Goal: Complete application form

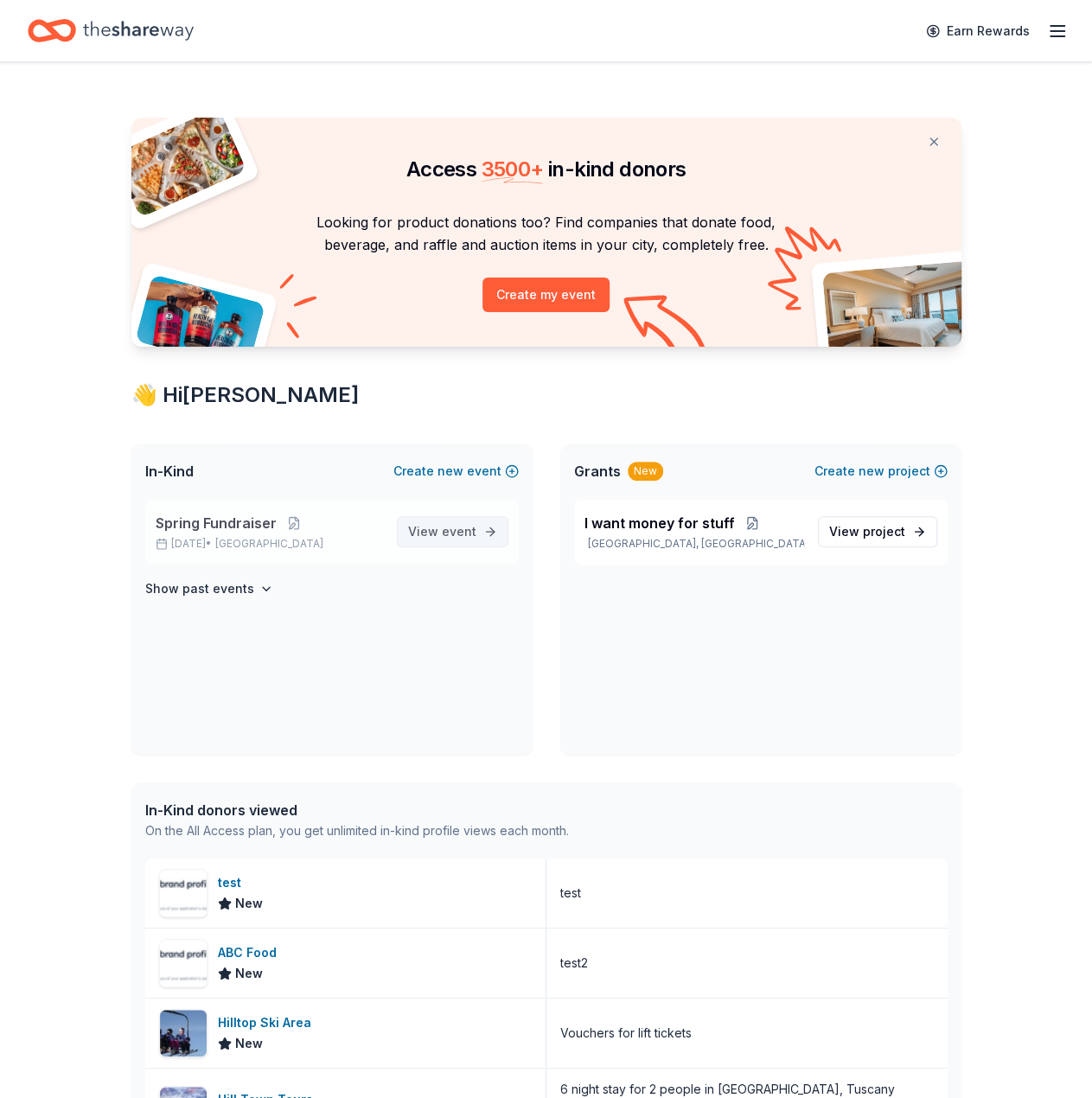
click at [428, 530] on span "View event" at bounding box center [442, 531] width 68 height 21
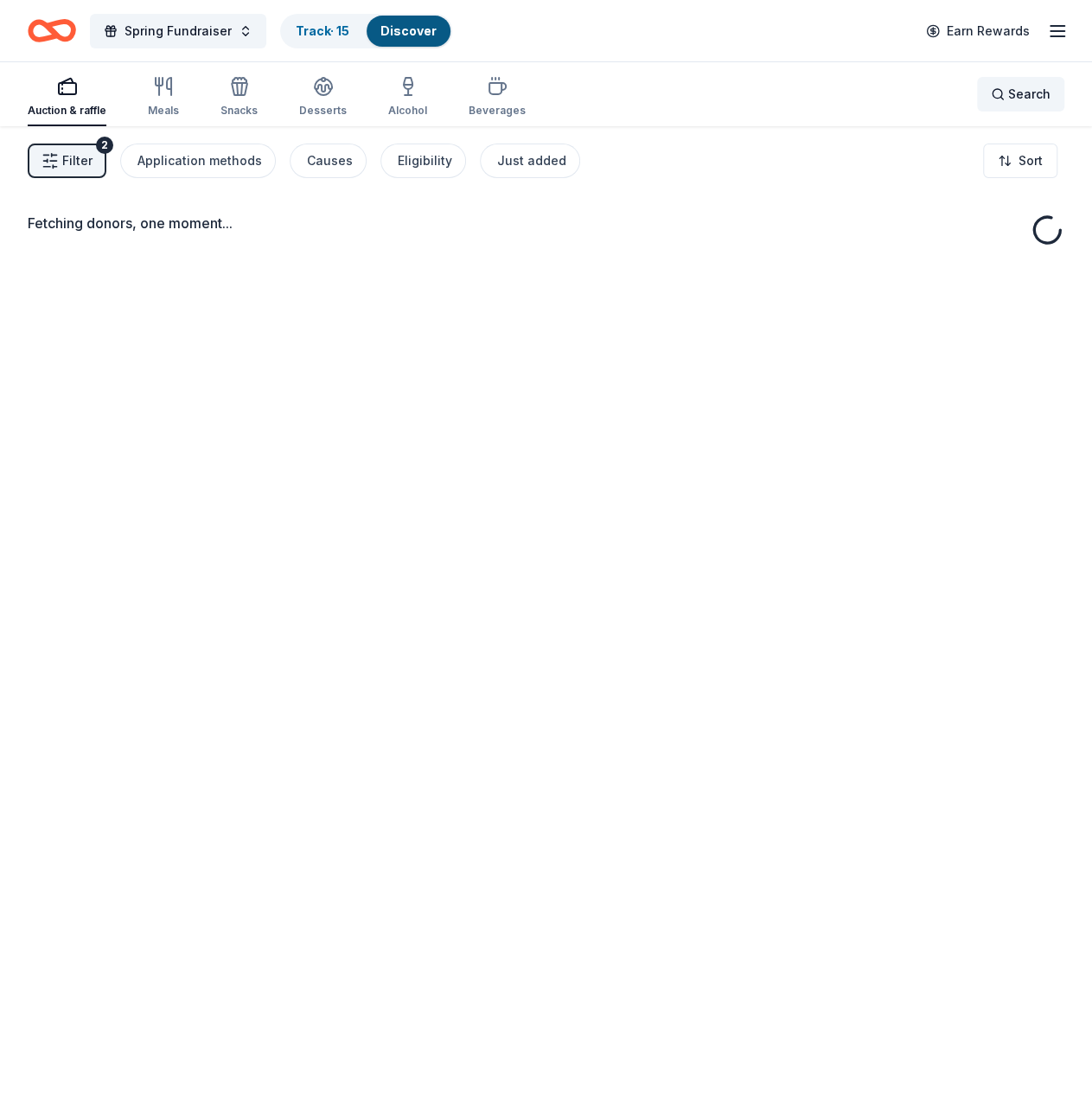
click at [1016, 92] on span "Search" at bounding box center [1029, 94] width 42 height 21
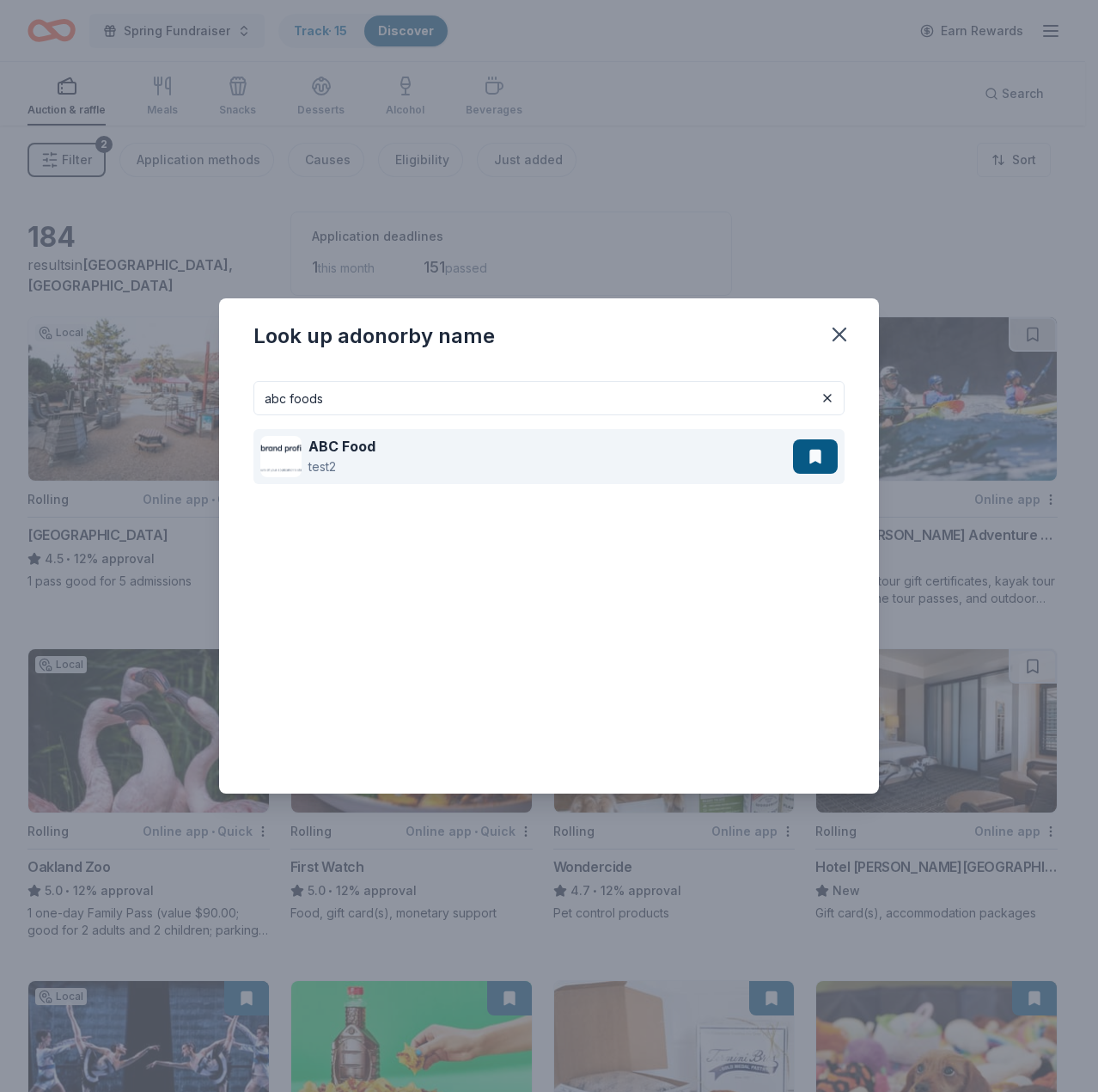
type input "abc foods"
click at [524, 443] on div "ABC Food test2" at bounding box center [527, 456] width 533 height 55
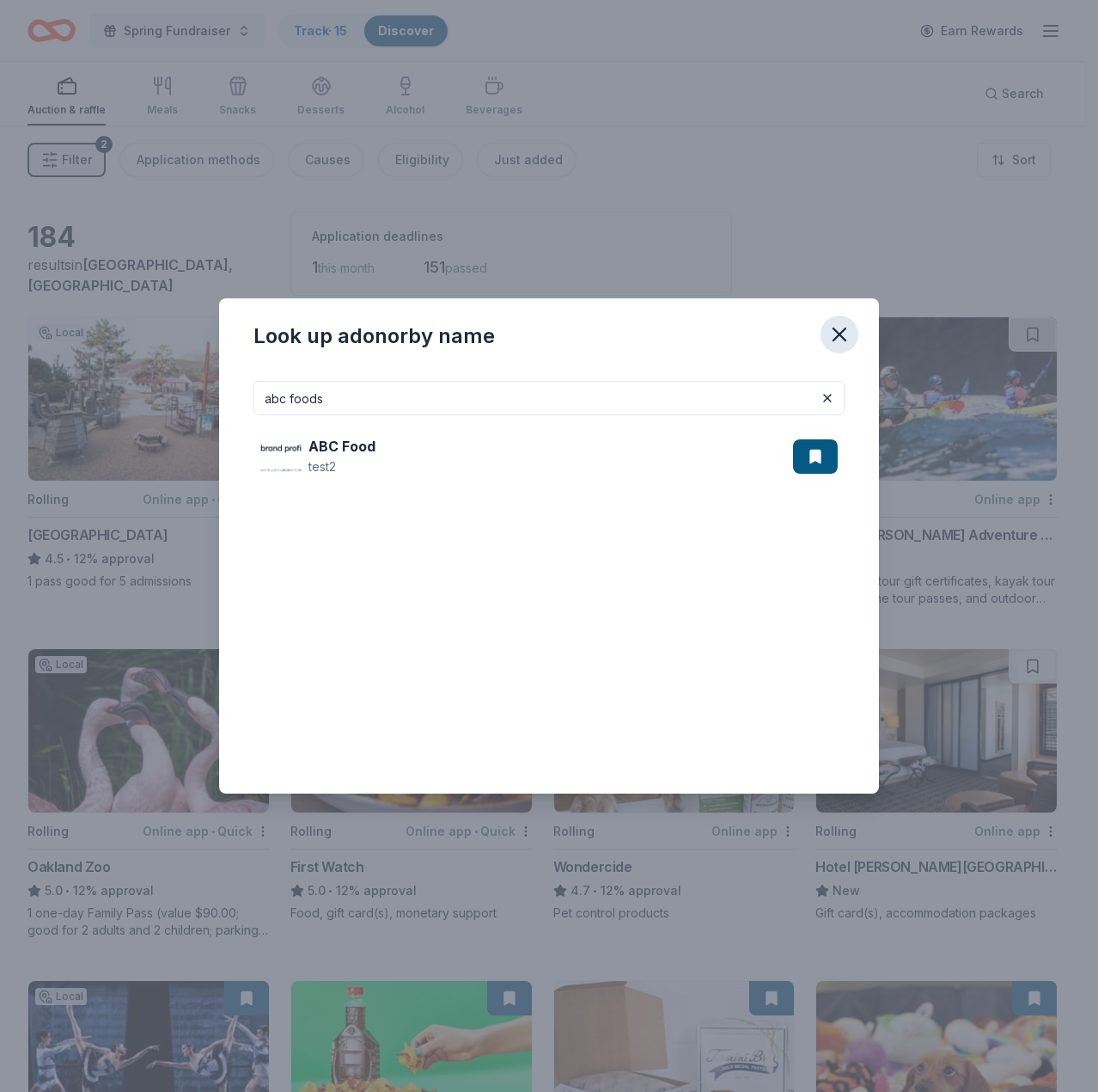
click at [837, 337] on icon "button" at bounding box center [839, 334] width 12 height 12
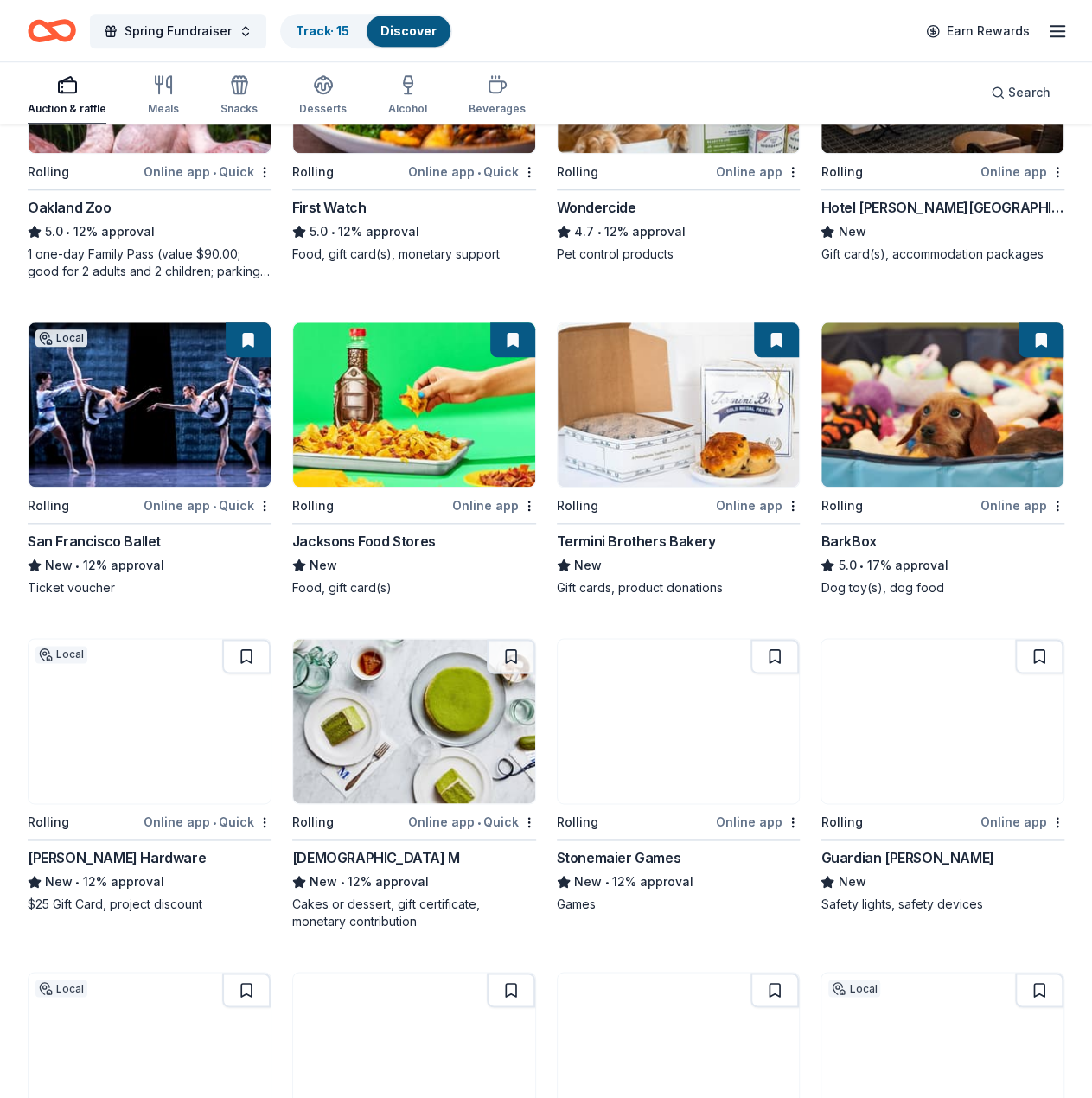
scroll to position [950, 0]
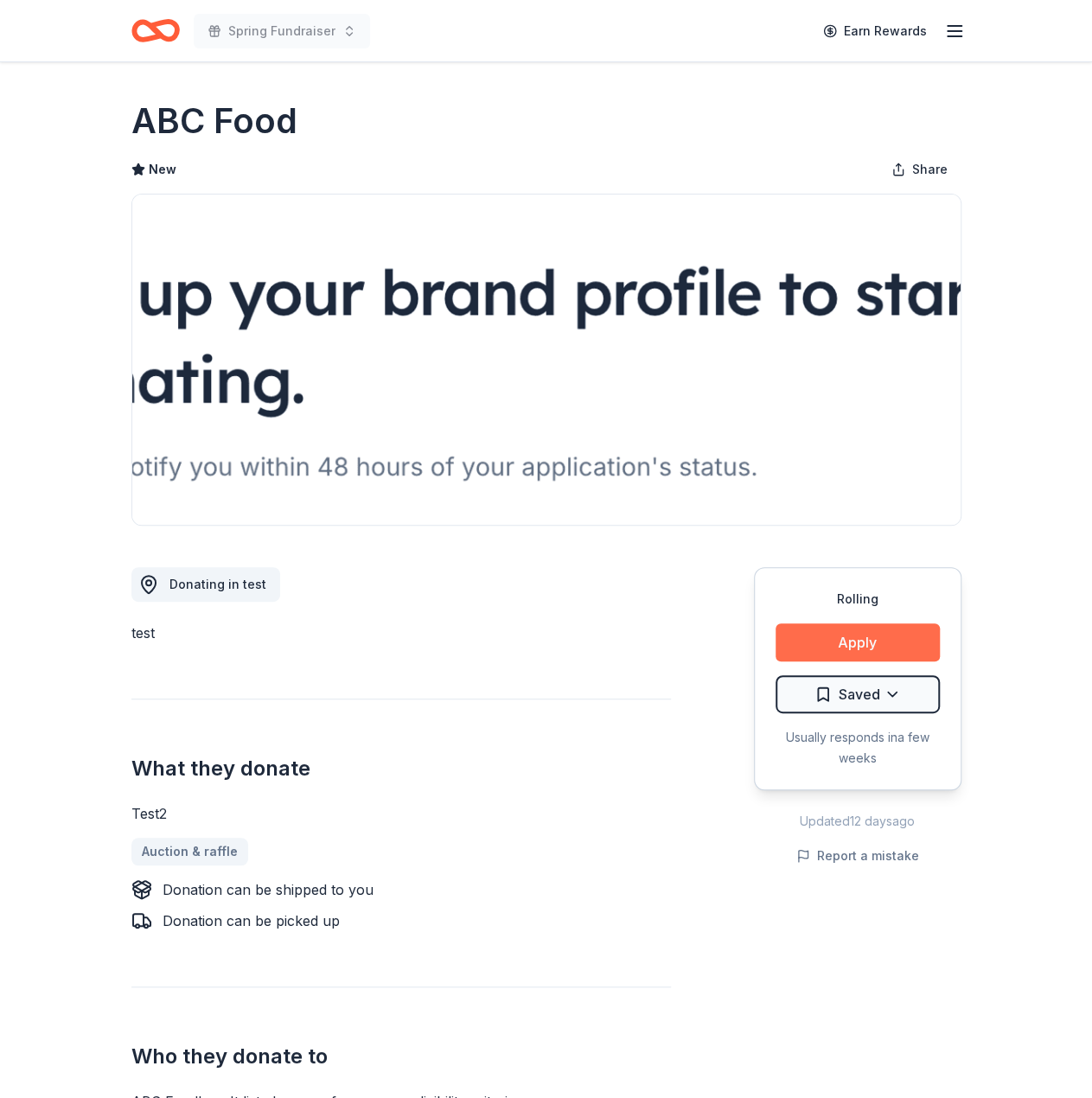
click at [818, 630] on button "Apply" at bounding box center [858, 642] width 164 height 38
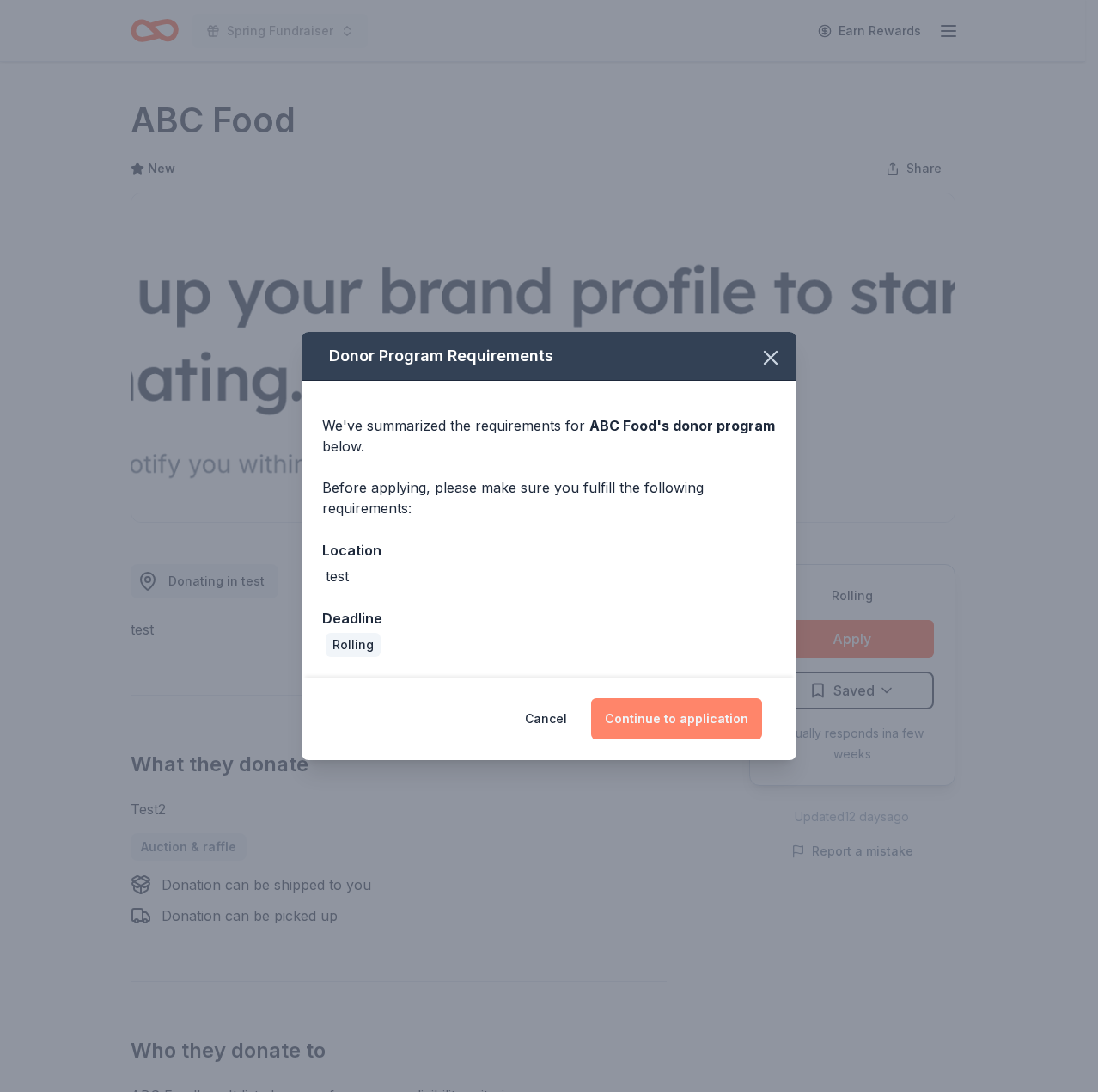
click at [630, 716] on button "Continue to application" at bounding box center [676, 717] width 171 height 41
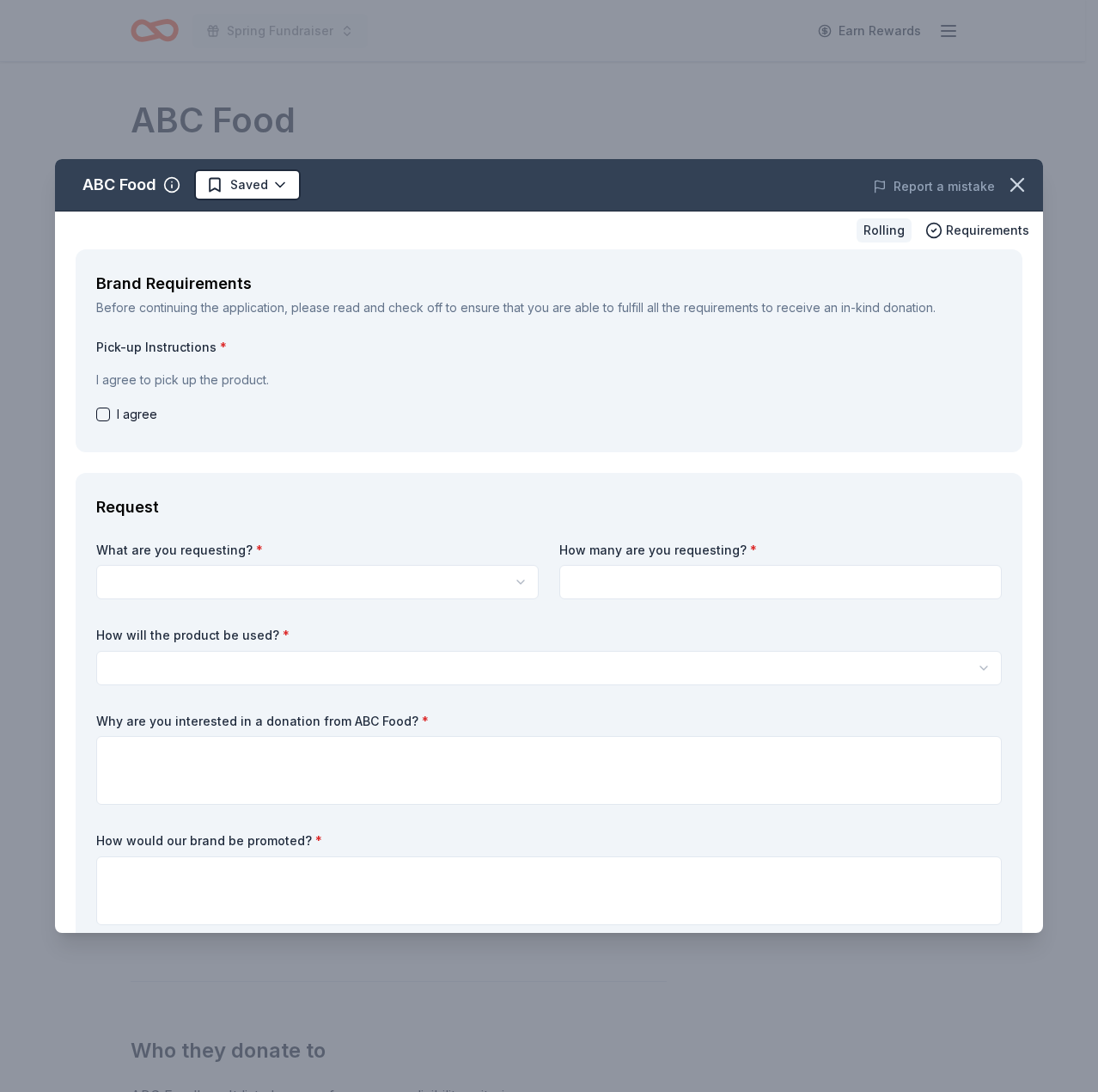
click at [103, 418] on button "button" at bounding box center [102, 414] width 14 height 14
checkbox input "true"
click at [265, 588] on html "Spring Fundraiser Earn Rewards Rolling Share ABC Food New Share Donating in tes…" at bounding box center [549, 546] width 1098 height 1092
select select "test2"
click at [646, 580] on input at bounding box center [781, 582] width 442 height 34
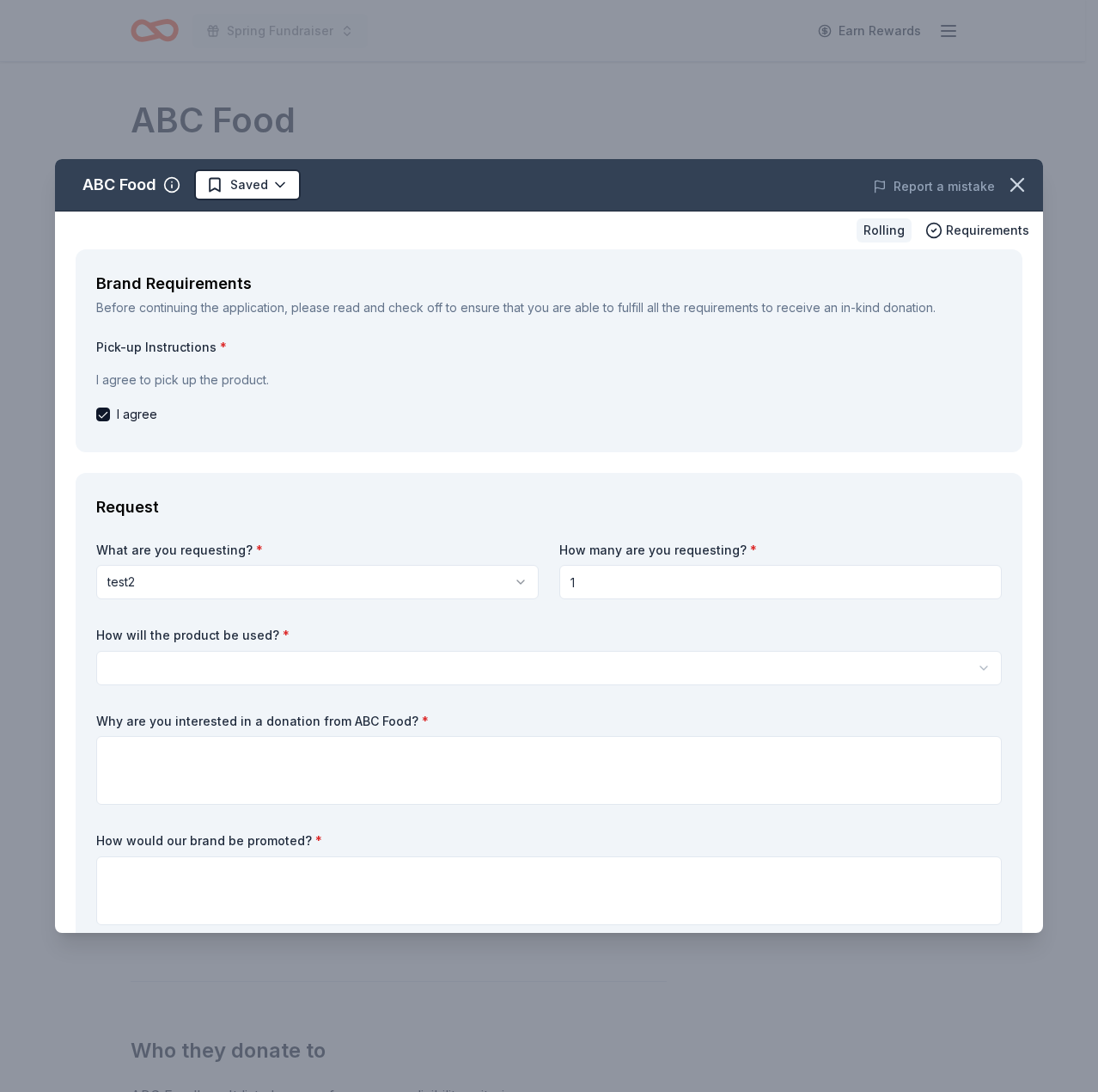
type input "1"
click at [541, 656] on html "Spring Fundraiser Earn Rewards Rolling Share ABC Food New Share Donating in tes…" at bounding box center [549, 546] width 1098 height 1092
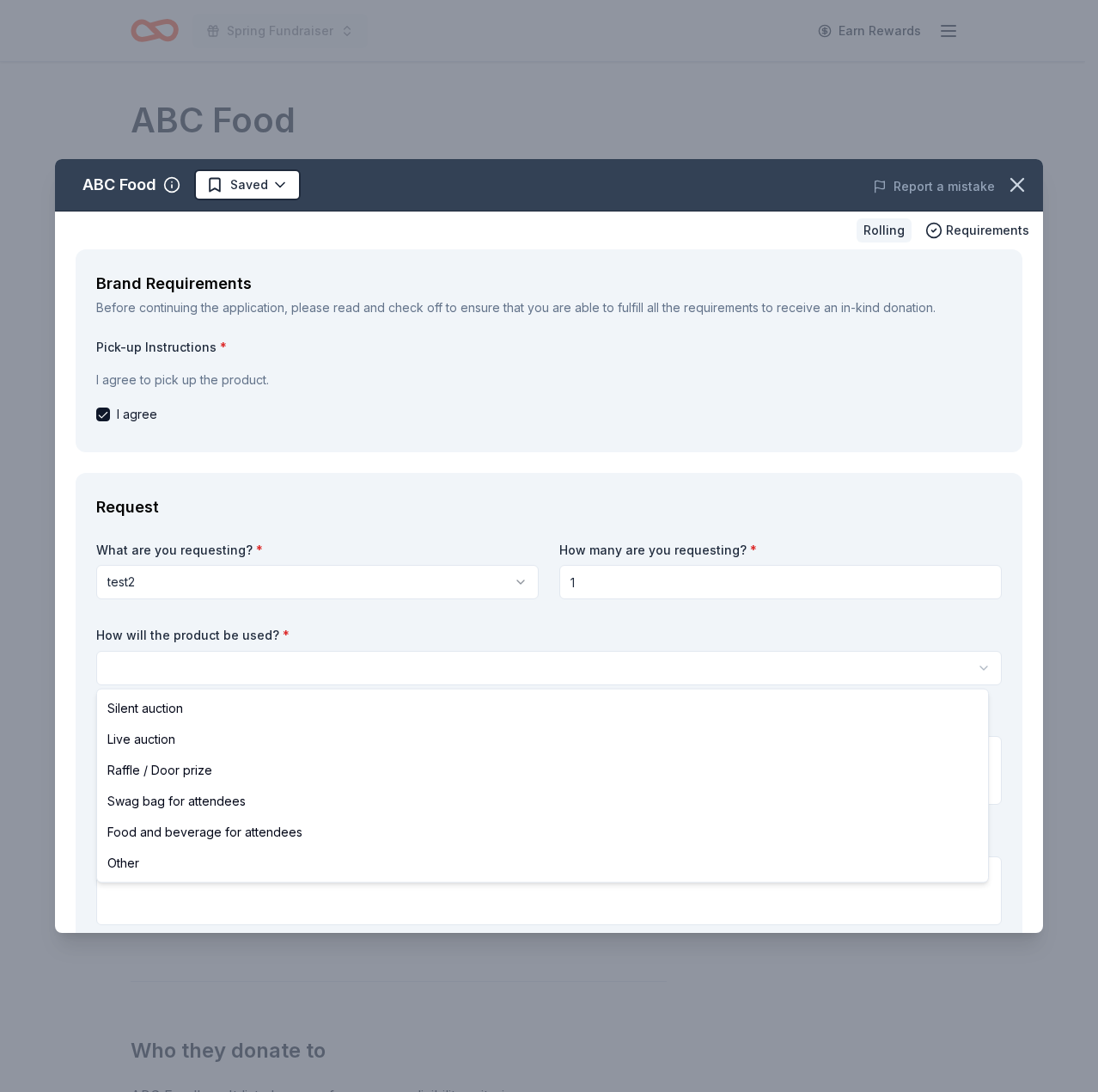
select select "liveAuction"
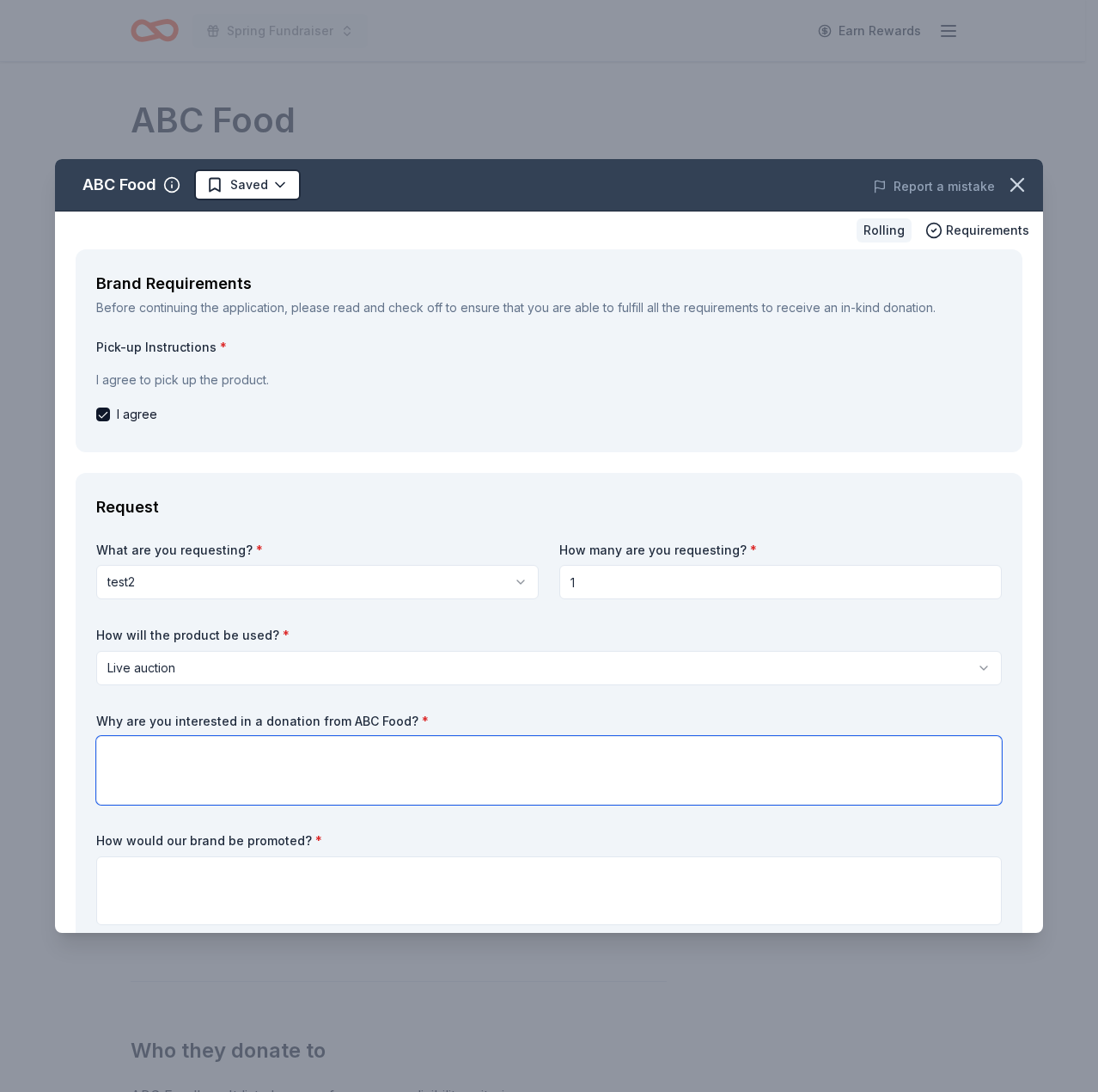
click at [515, 753] on textarea at bounding box center [549, 770] width 906 height 69
type textarea "blah"
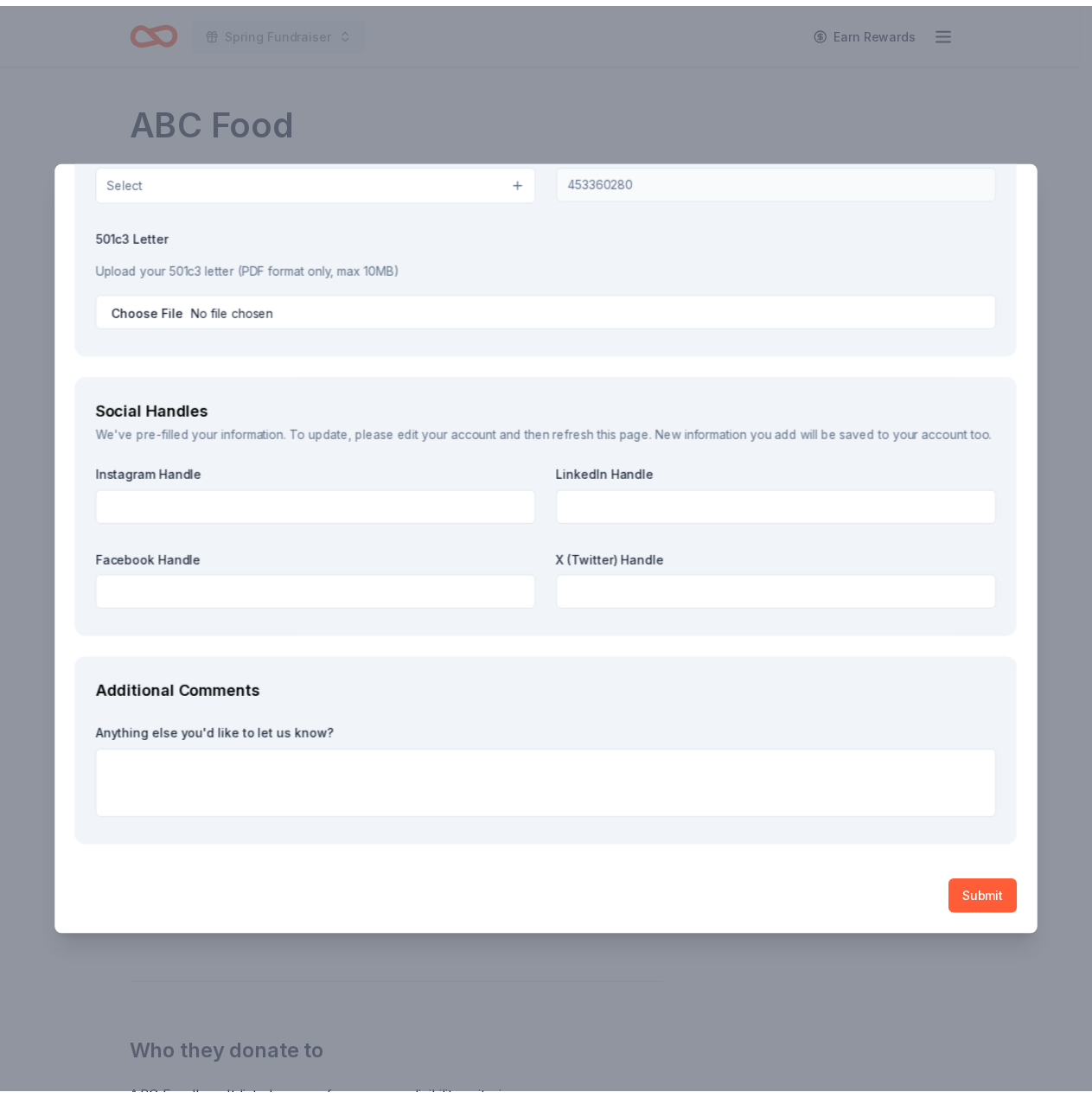
scroll to position [2276, 0]
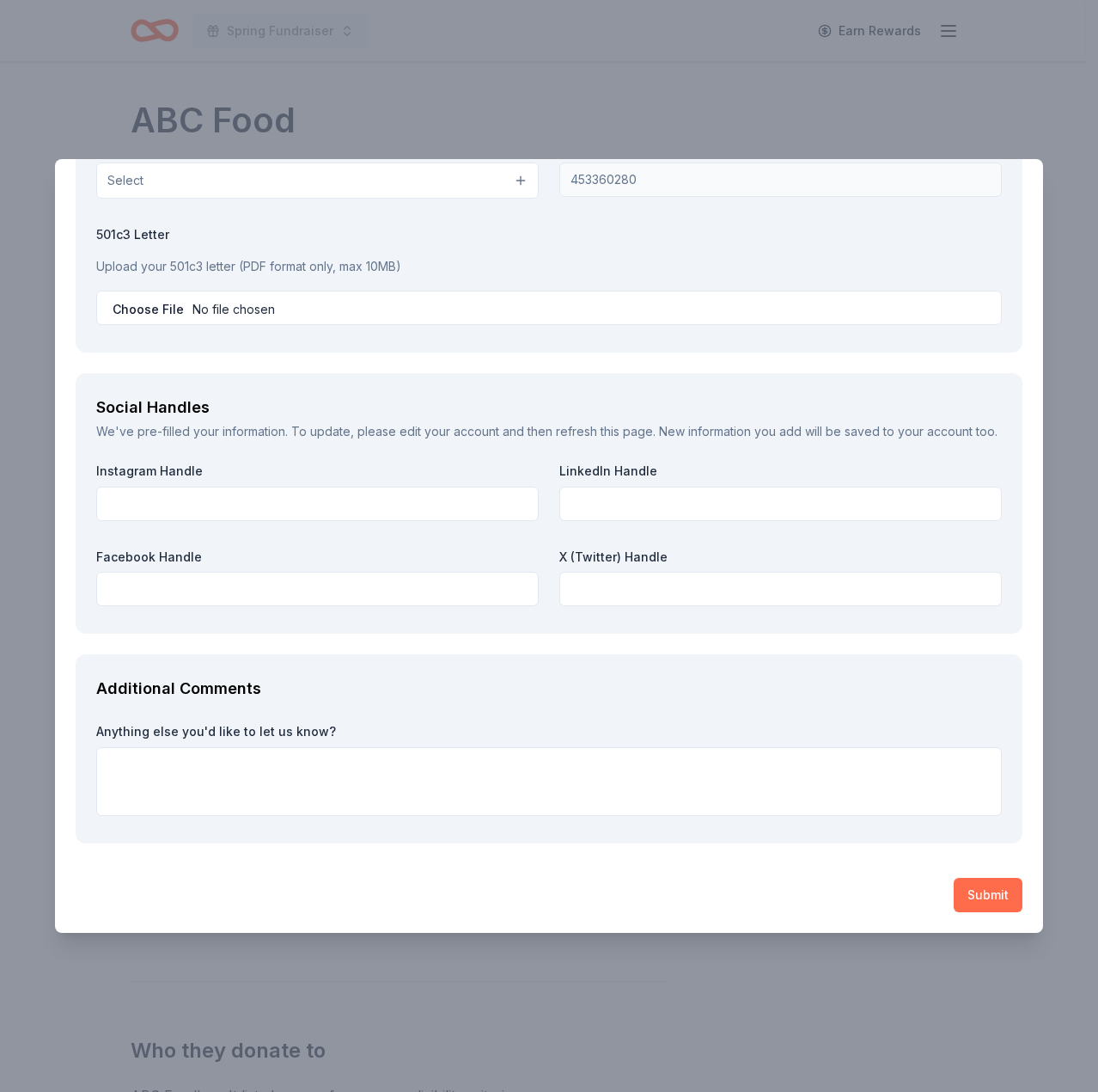
type textarea "blah"
click at [972, 886] on button "Submit" at bounding box center [988, 895] width 69 height 34
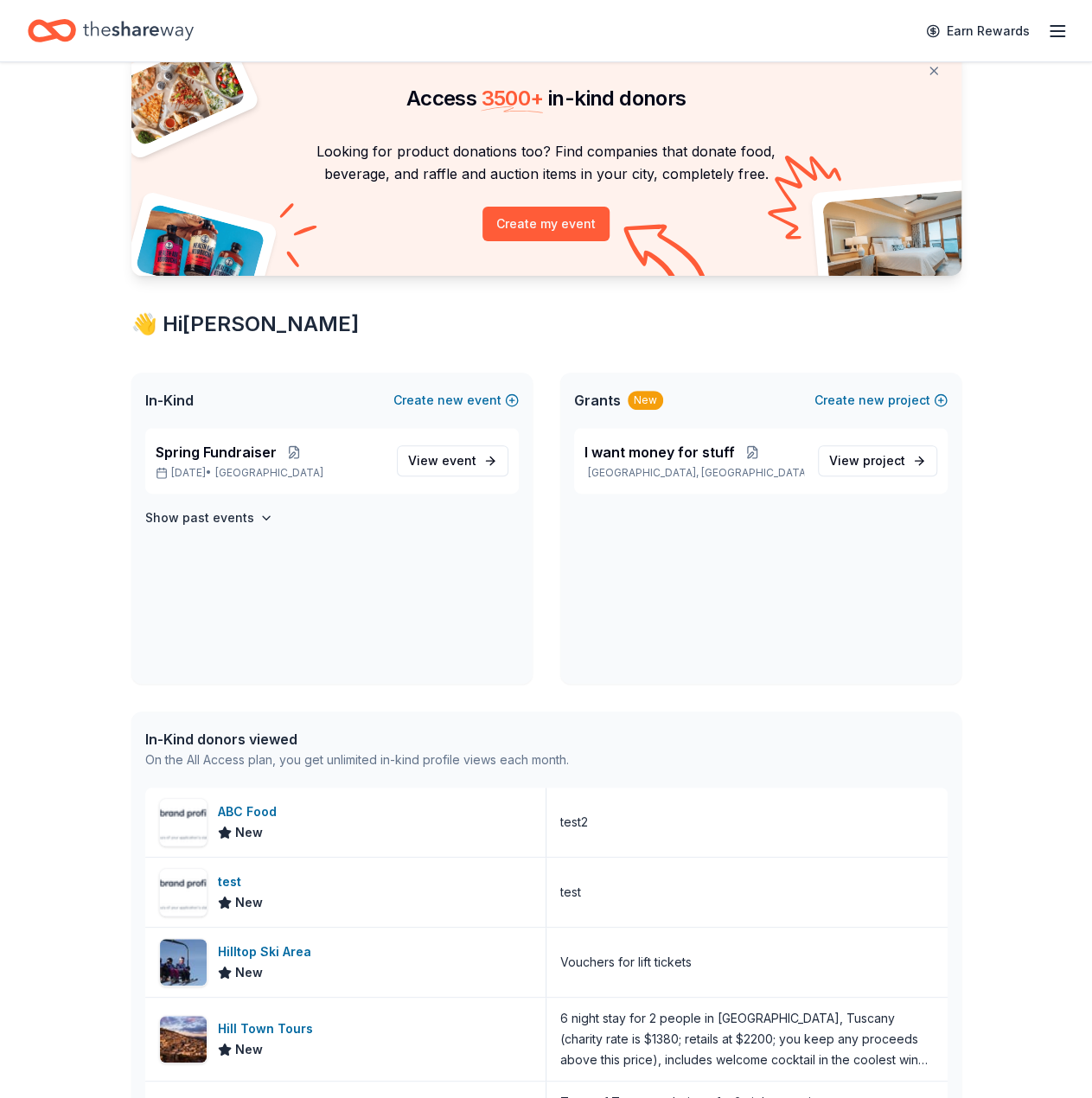
scroll to position [87, 0]
